Goal: Task Accomplishment & Management: Manage account settings

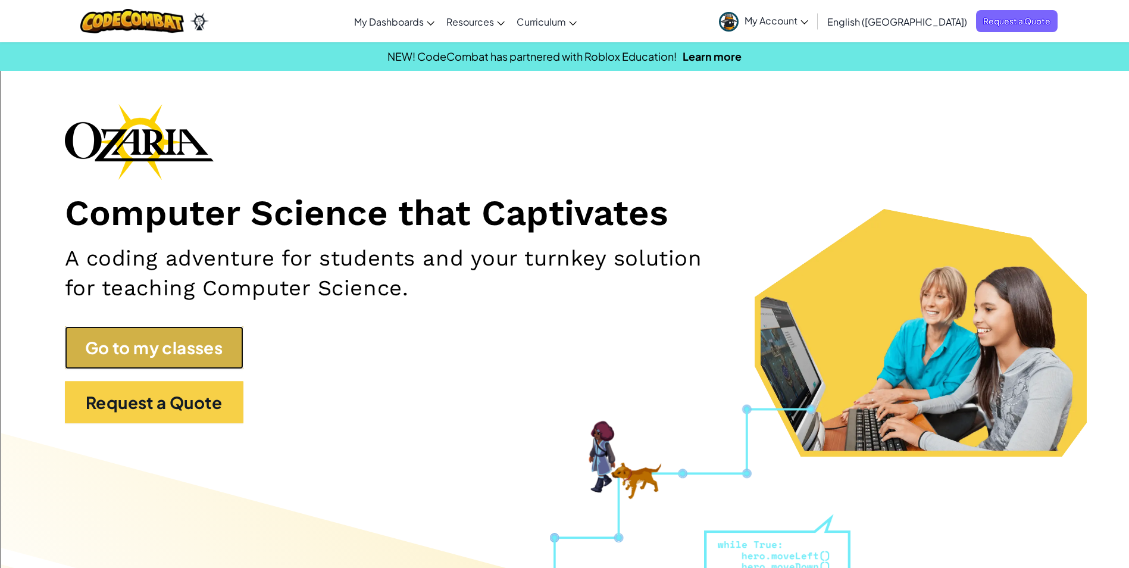
click at [142, 345] on link "Go to my classes" at bounding box center [154, 347] width 179 height 43
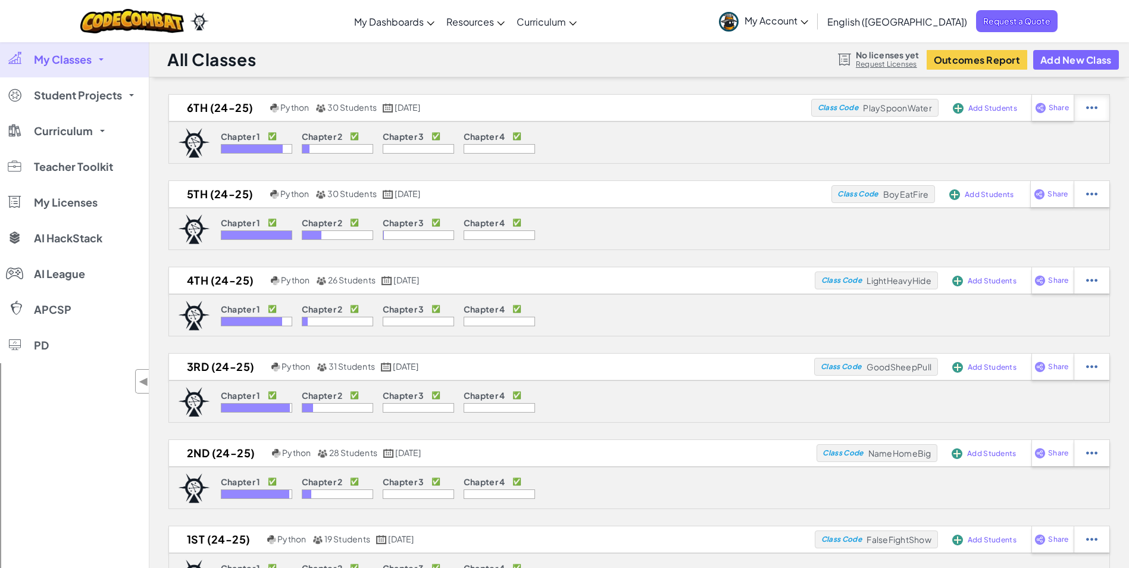
click at [1094, 106] on img at bounding box center [1091, 107] width 11 height 11
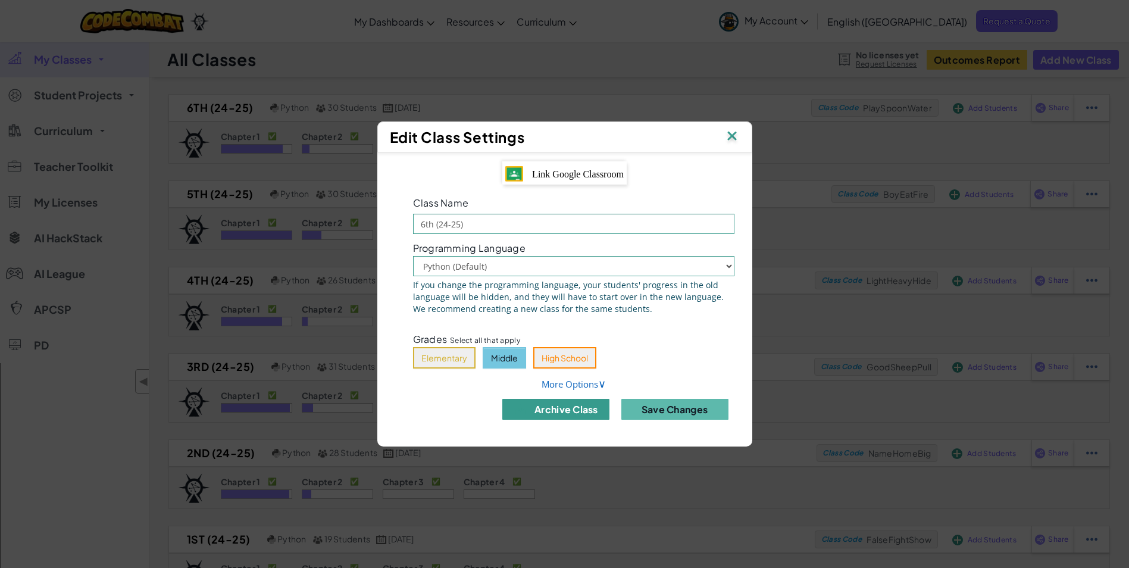
click at [549, 409] on button "archive class" at bounding box center [555, 409] width 107 height 21
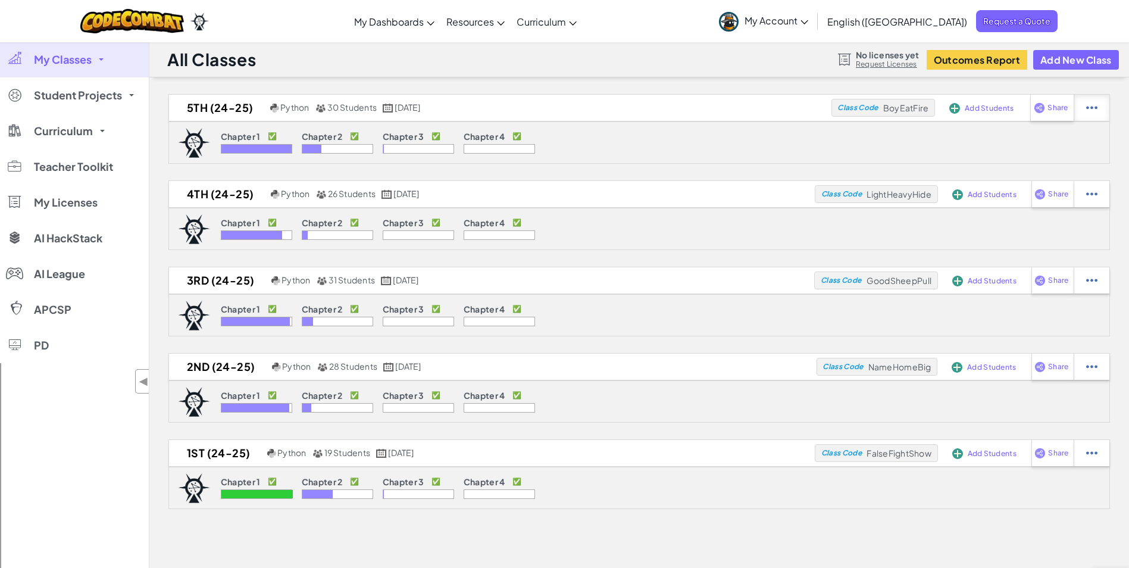
click at [1086, 109] on div at bounding box center [1092, 108] width 36 height 26
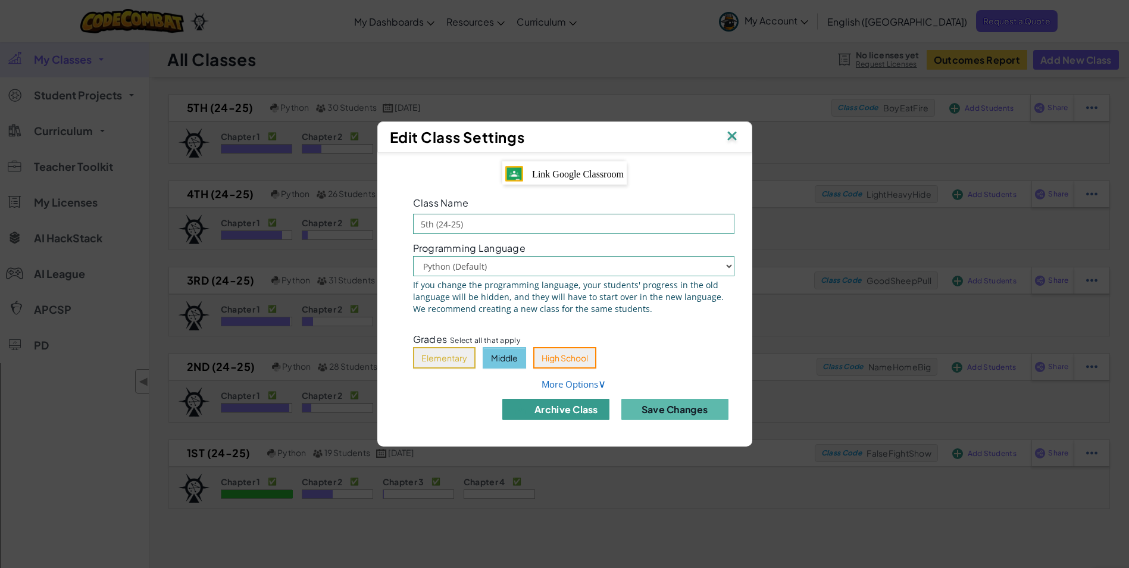
click at [562, 403] on button "archive class" at bounding box center [555, 409] width 107 height 21
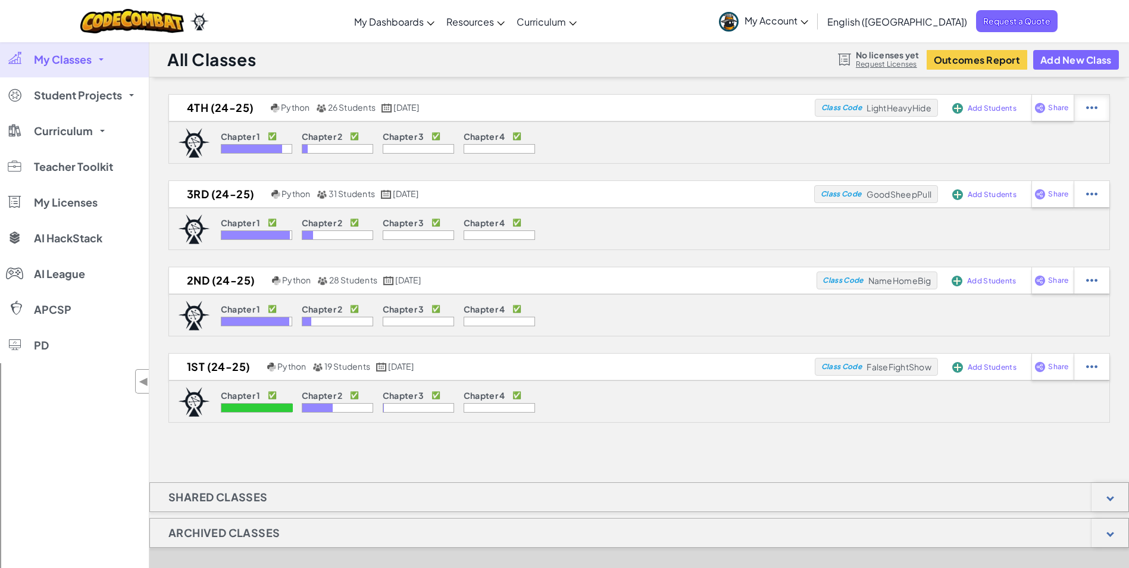
click at [1091, 105] on img at bounding box center [1091, 107] width 11 height 11
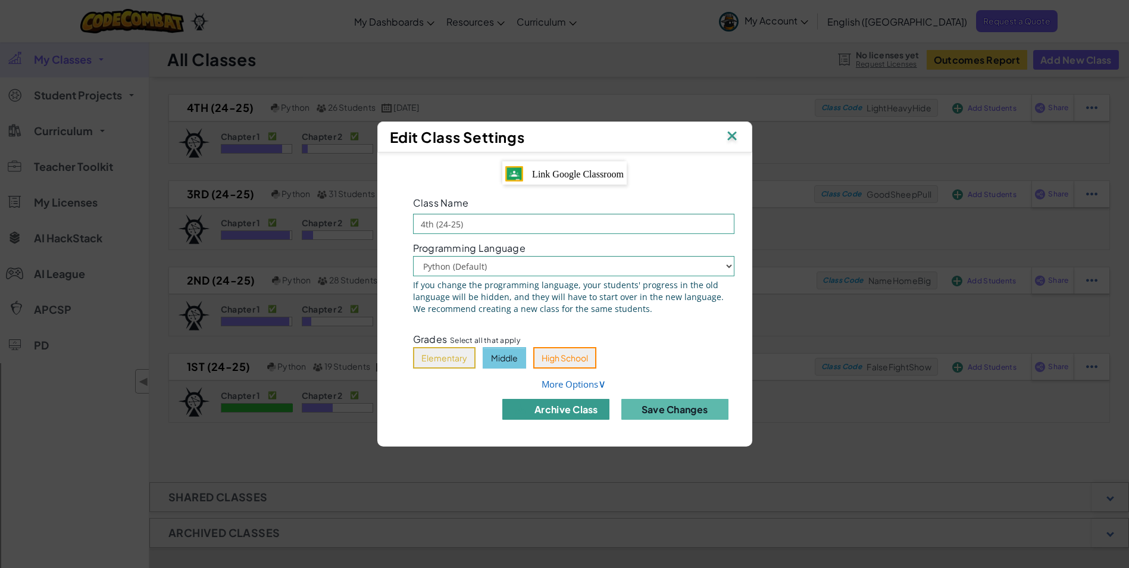
click at [553, 403] on button "archive class" at bounding box center [555, 409] width 107 height 21
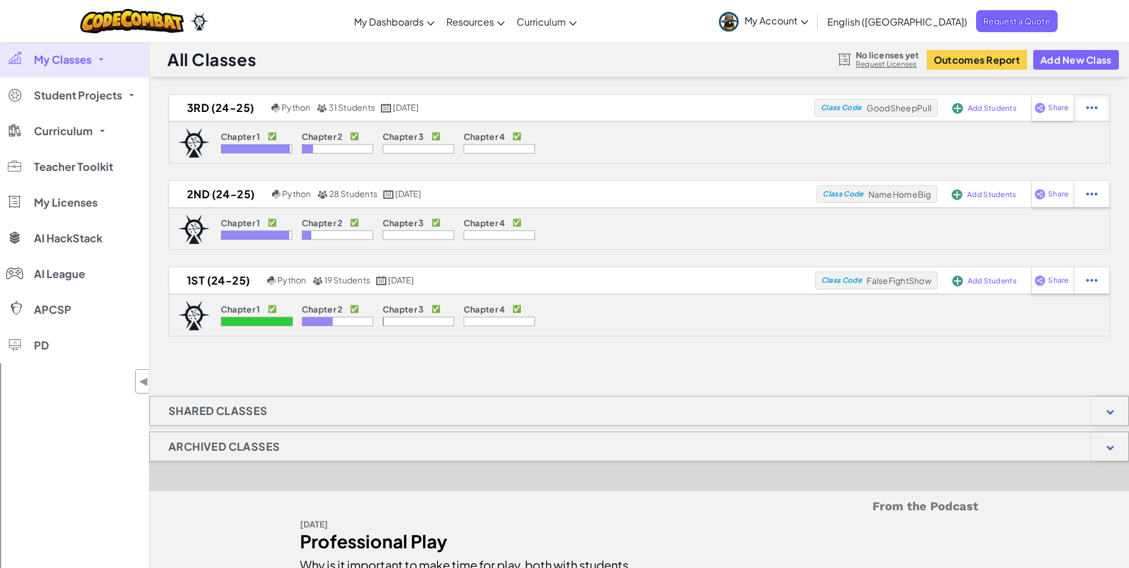
click at [1092, 107] on img at bounding box center [1091, 107] width 11 height 11
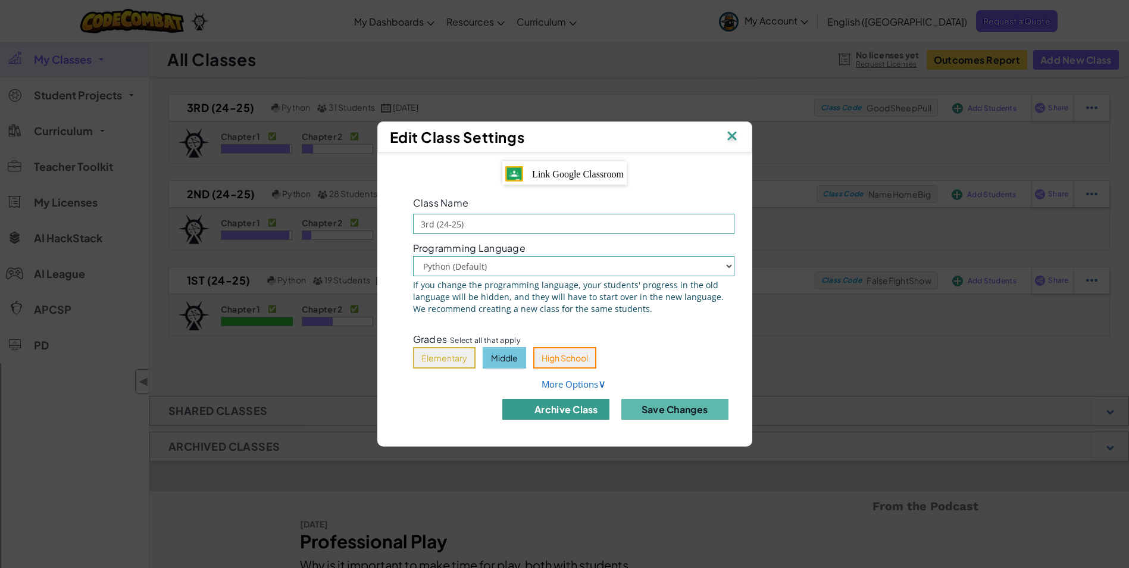
click at [568, 405] on button "archive class" at bounding box center [555, 409] width 107 height 21
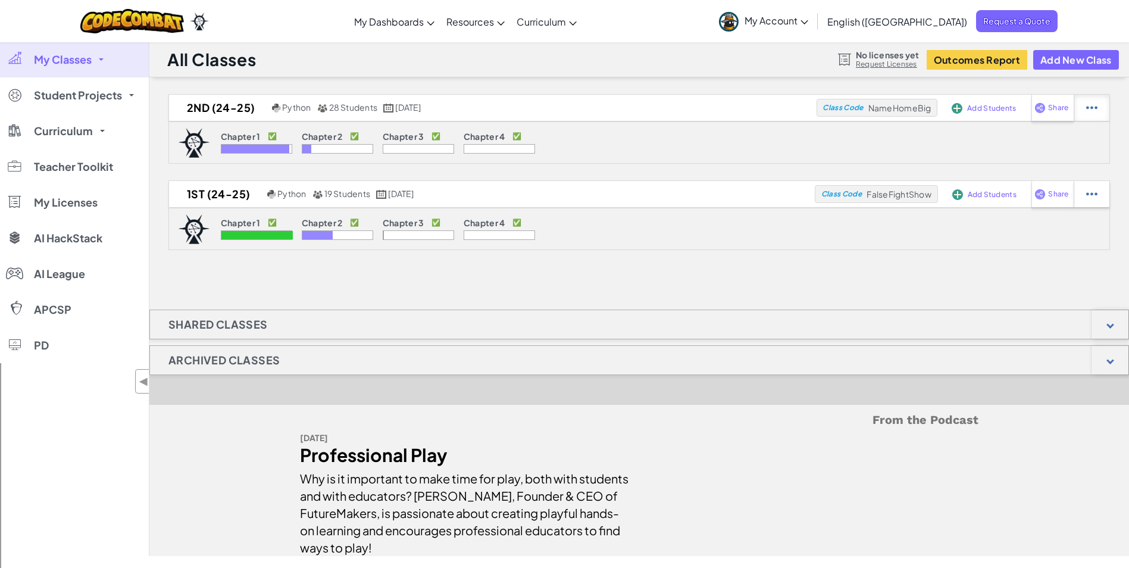
click at [1089, 108] on img at bounding box center [1091, 107] width 11 height 11
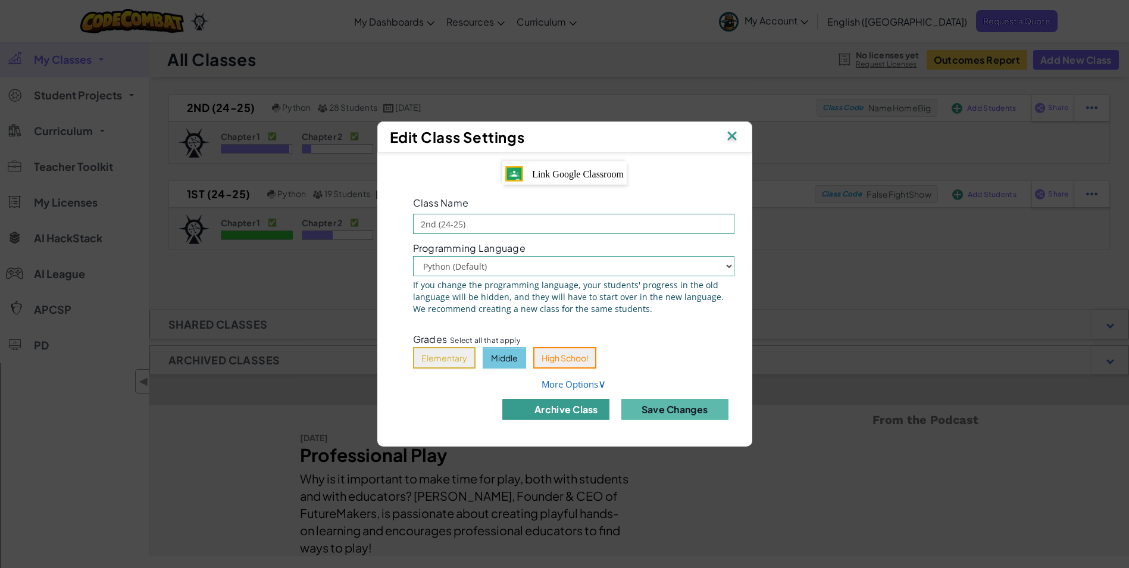
click at [542, 412] on button "archive class" at bounding box center [555, 409] width 107 height 21
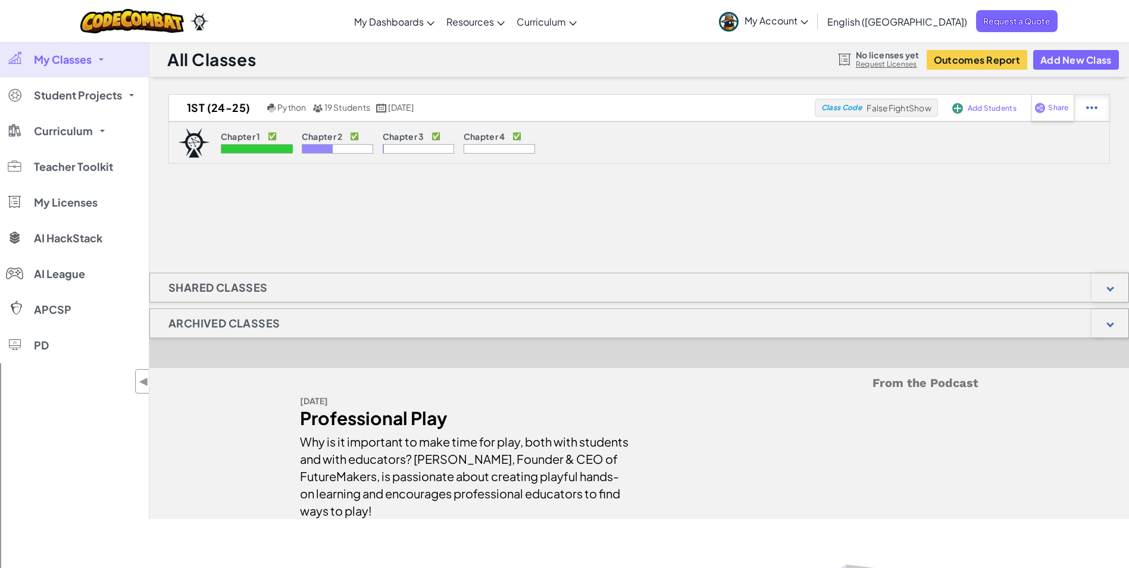
click at [1086, 109] on div at bounding box center [1092, 108] width 36 height 26
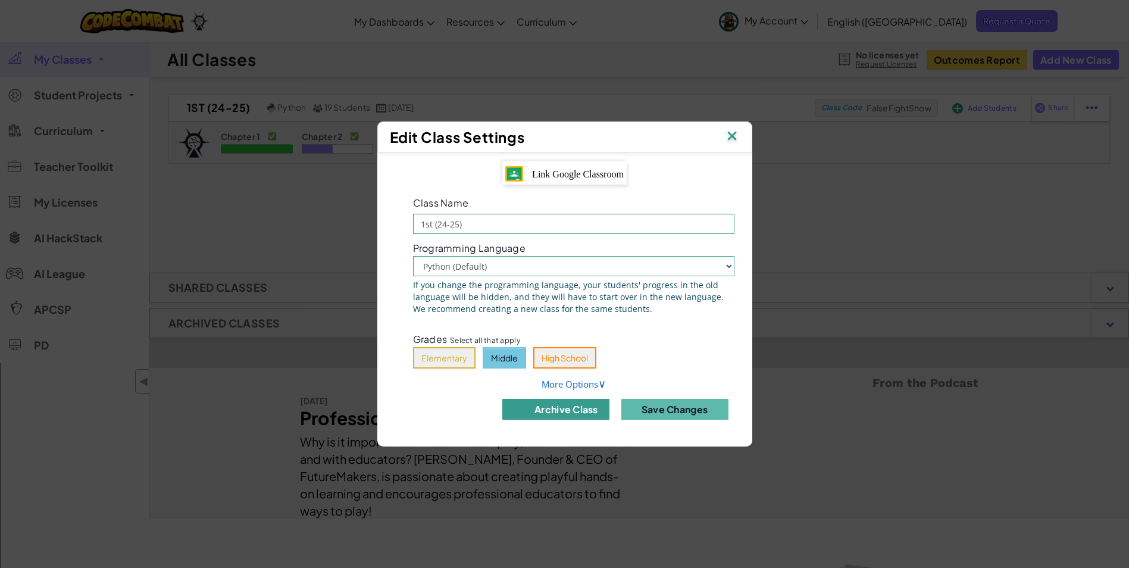
click at [540, 410] on button "archive class" at bounding box center [555, 409] width 107 height 21
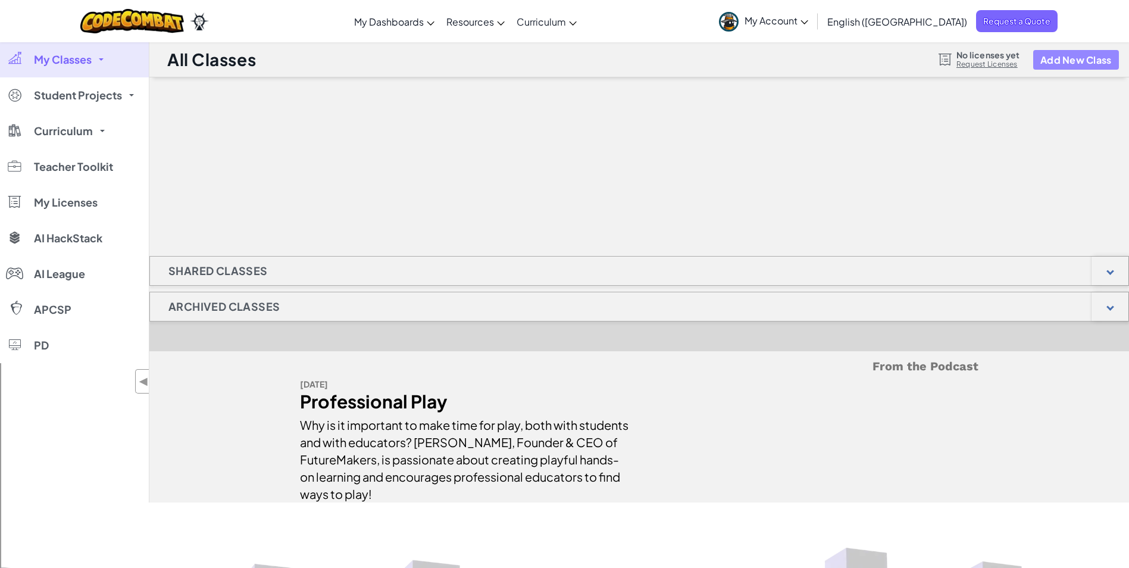
click at [1069, 60] on button "Add New Class" at bounding box center [1076, 60] width 86 height 20
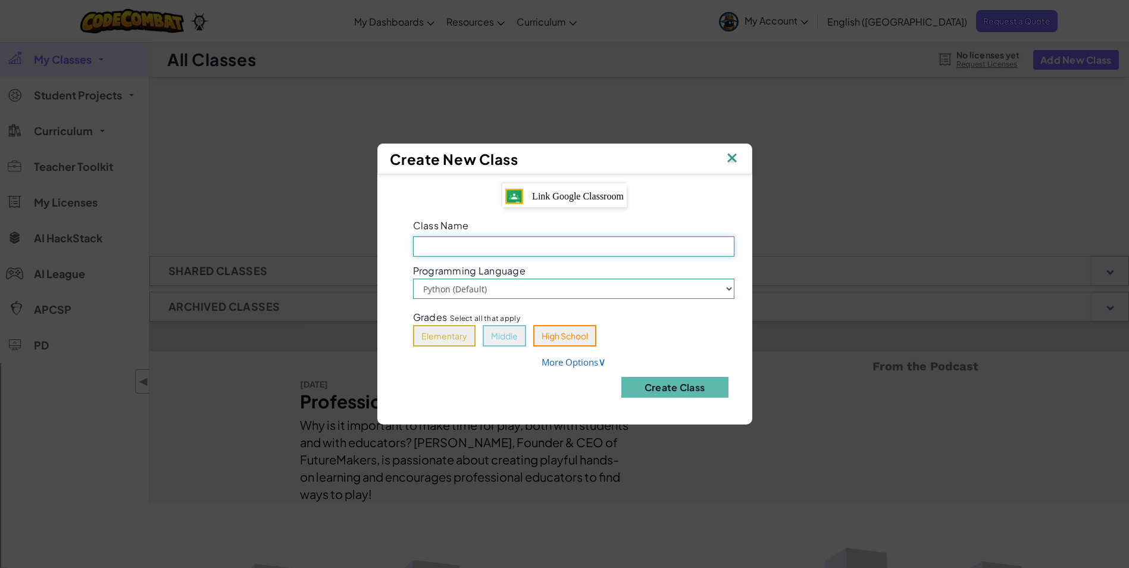
click at [439, 241] on input "Class Name Field is required" at bounding box center [573, 246] width 321 height 20
type input "ICT1 2025-26"
click at [501, 337] on button "Middle" at bounding box center [504, 335] width 43 height 21
click at [681, 386] on button "Create Class" at bounding box center [674, 387] width 107 height 21
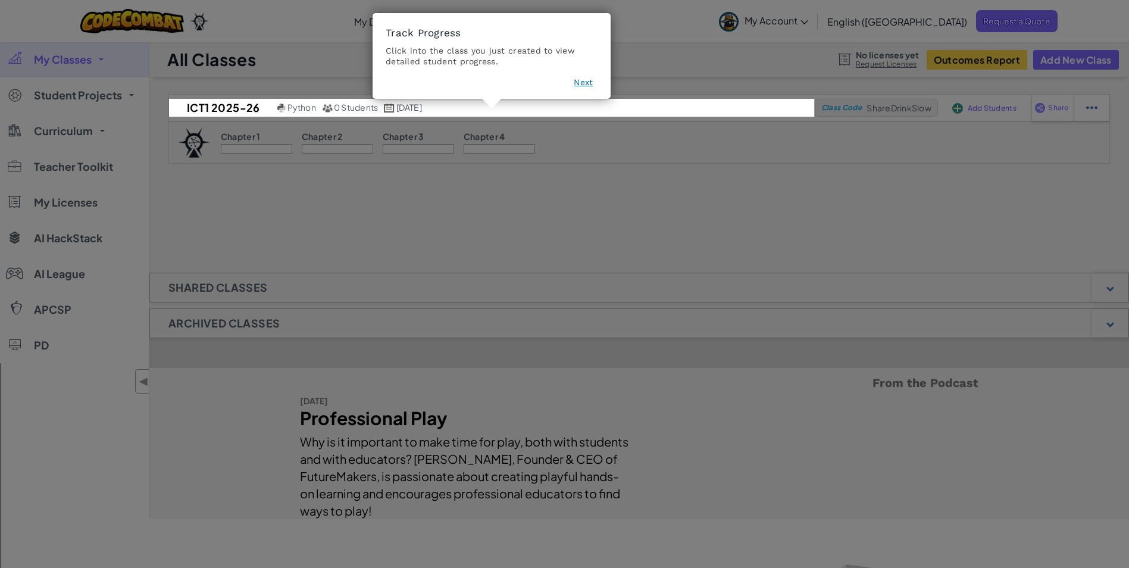
click at [583, 80] on button "Next" at bounding box center [583, 82] width 19 height 12
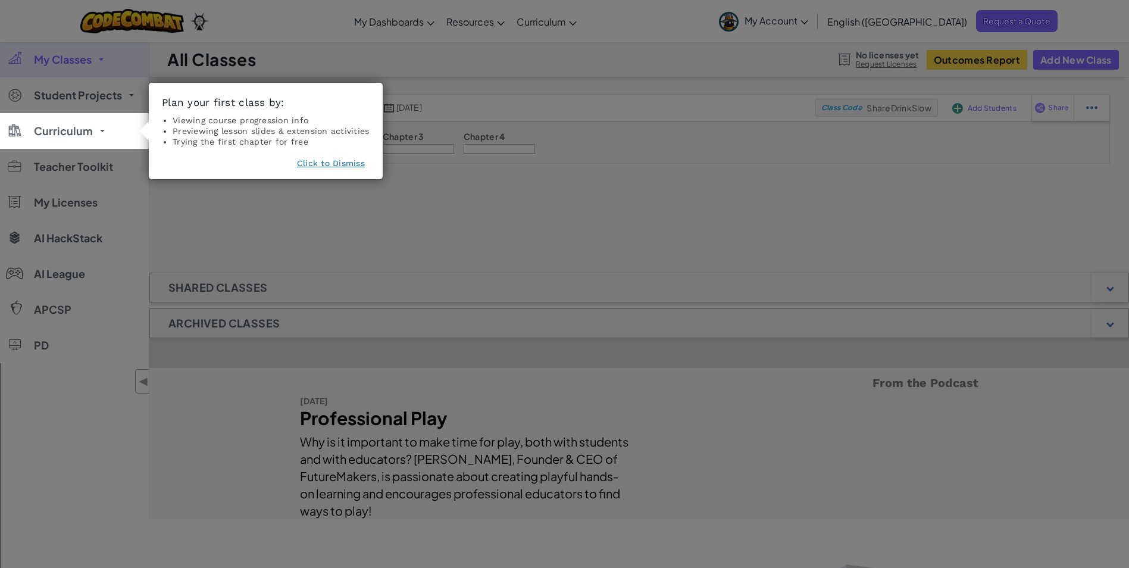
click at [352, 165] on button "Click to Dismiss" at bounding box center [331, 163] width 68 height 12
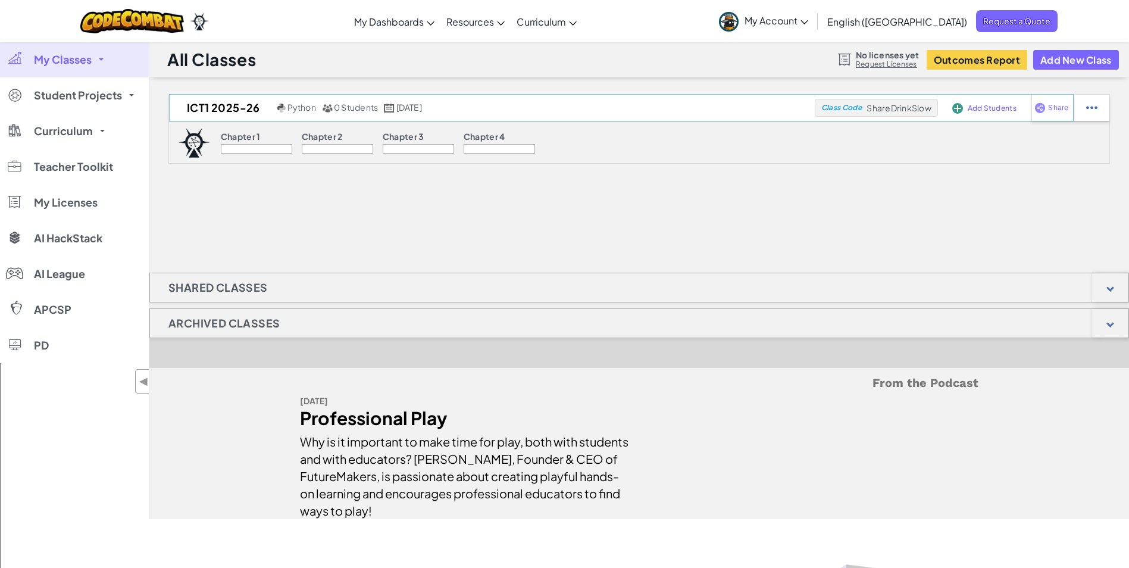
click at [973, 110] on span "Add Students" at bounding box center [992, 108] width 49 height 7
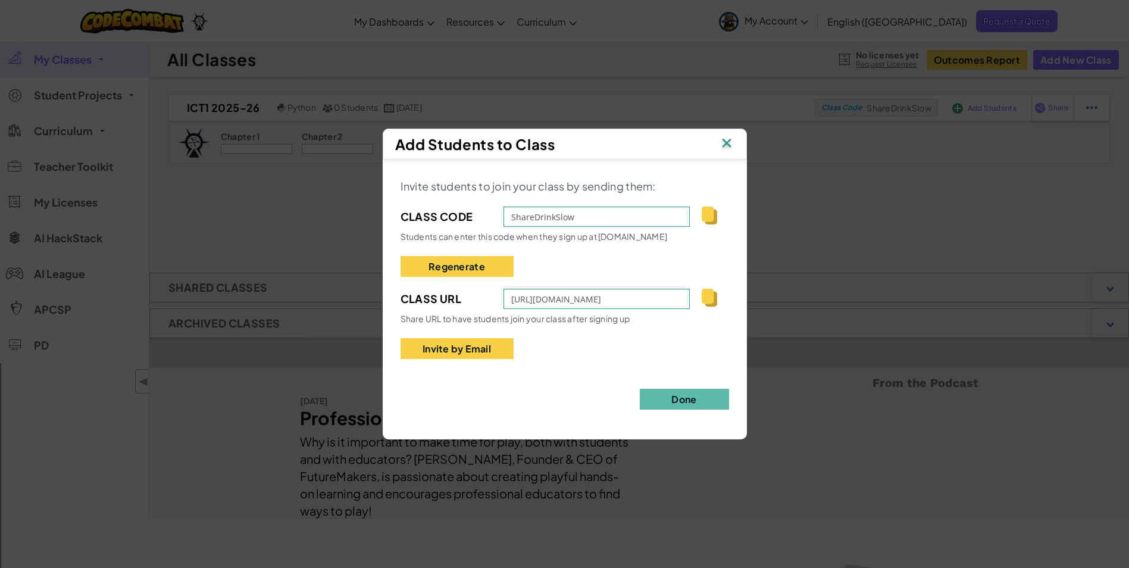
click at [725, 137] on img at bounding box center [726, 144] width 15 height 18
